Goal: Task Accomplishment & Management: Complete application form

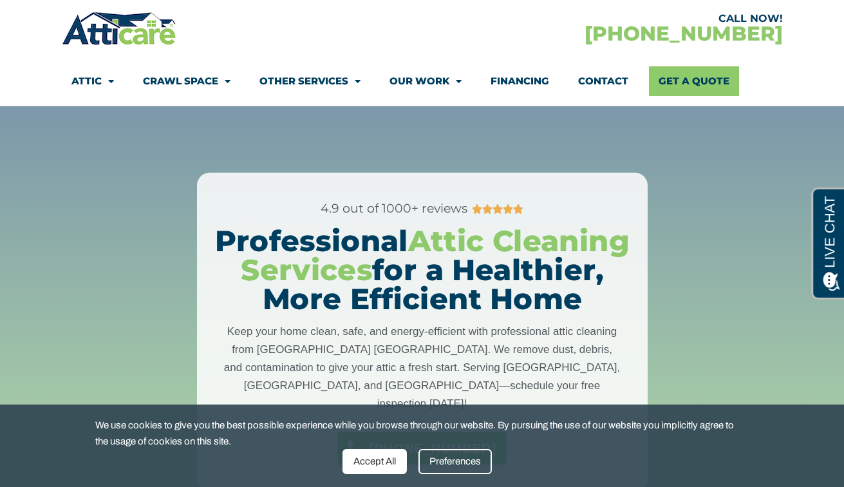
scroll to position [122, 0]
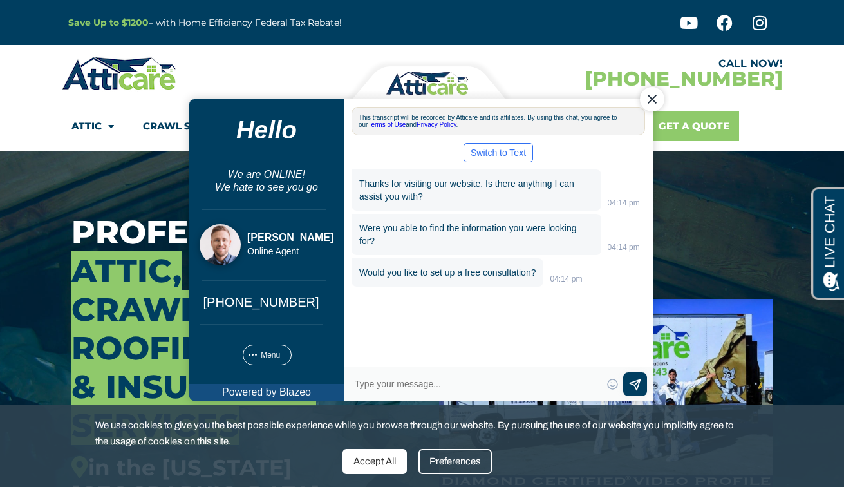
click at [698, 126] on link "Get A Quote" at bounding box center [694, 126] width 90 height 30
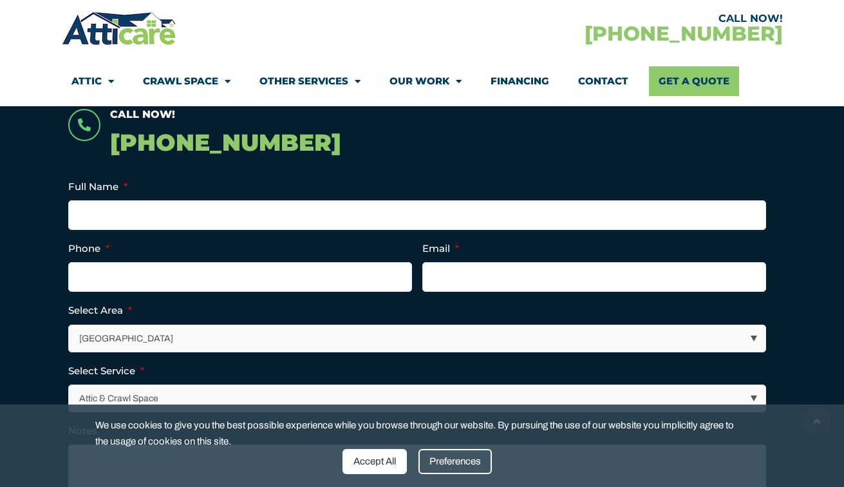
scroll to position [295, 0]
